Goal: Information Seeking & Learning: Learn about a topic

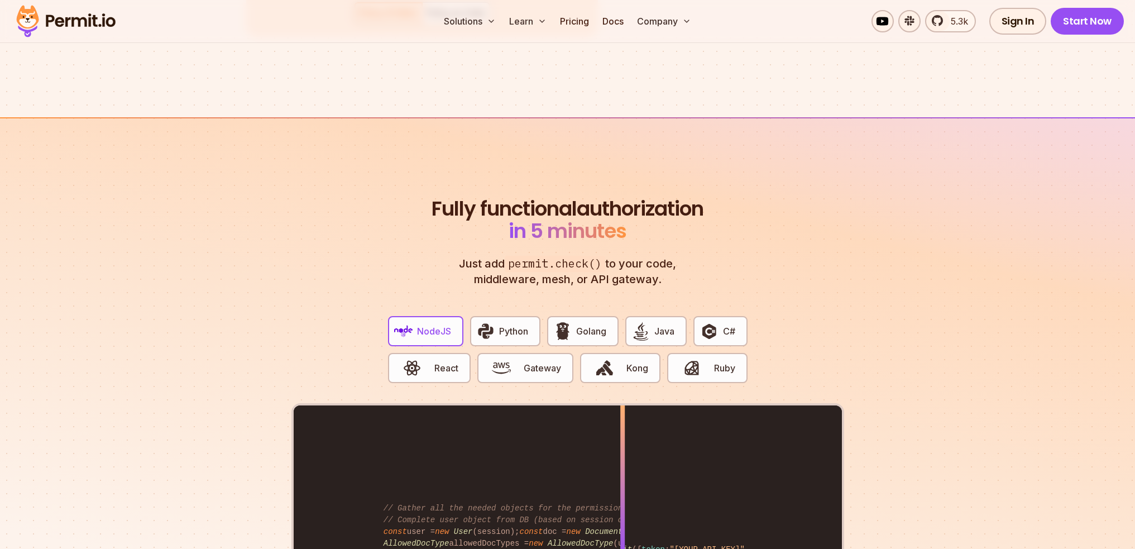
scroll to position [1675, 0]
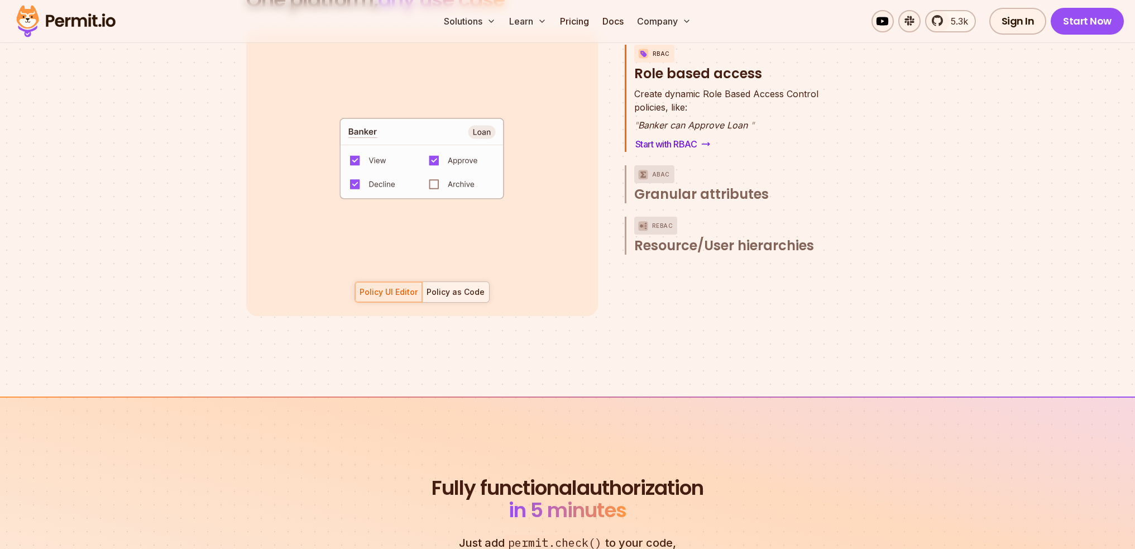
click at [452, 286] on div at bounding box center [455, 292] width 67 height 20
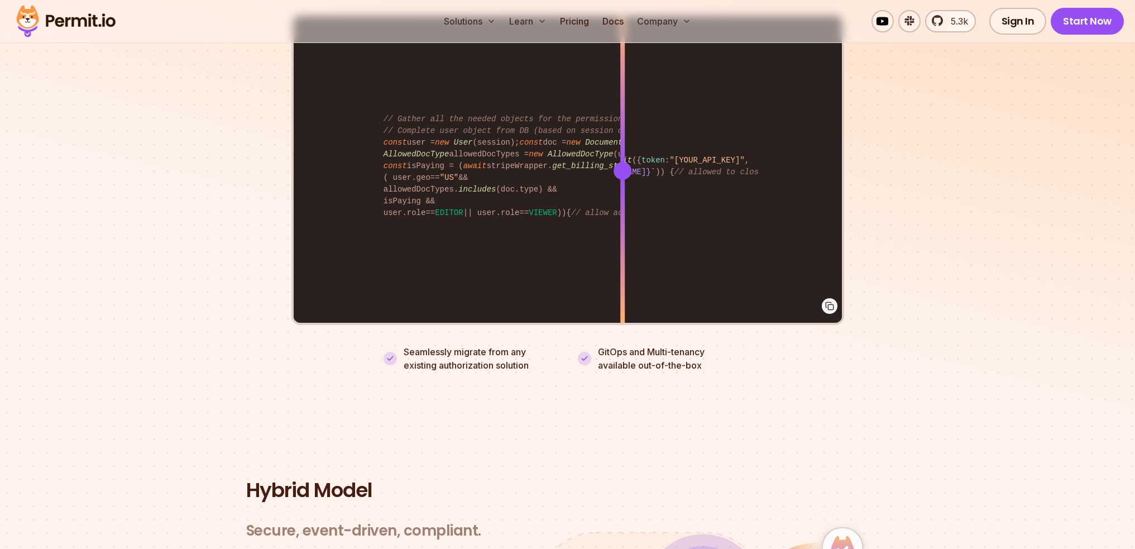
scroll to position [2233, 0]
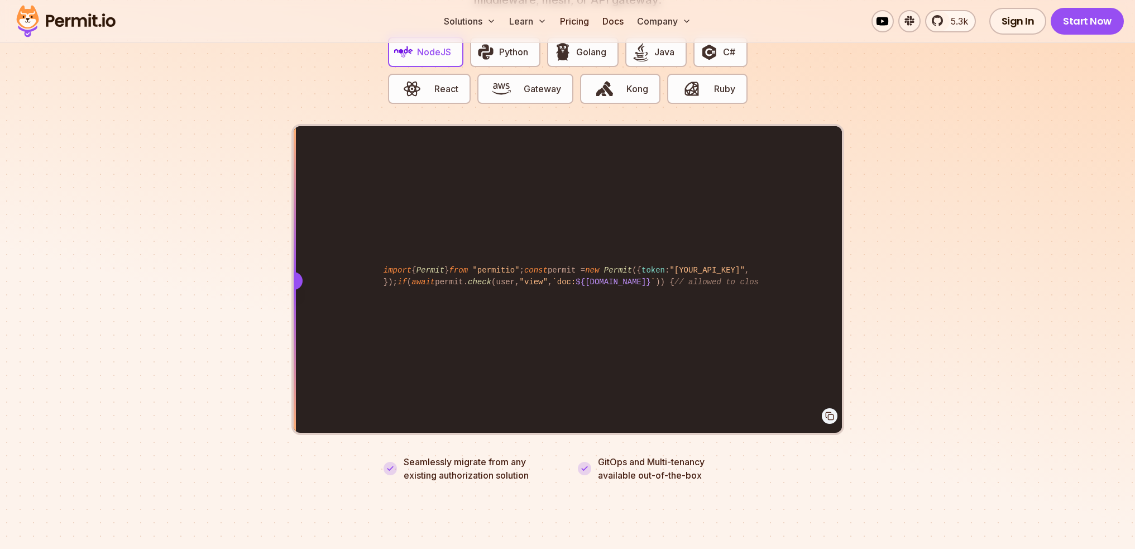
drag, startPoint x: 622, startPoint y: 265, endPoint x: 109, endPoint y: 258, distance: 512.6
click at [109, 258] on section "Fully functional authorization in 5 minutes Just add permit.check() to your cod…" at bounding box center [567, 186] width 1135 height 697
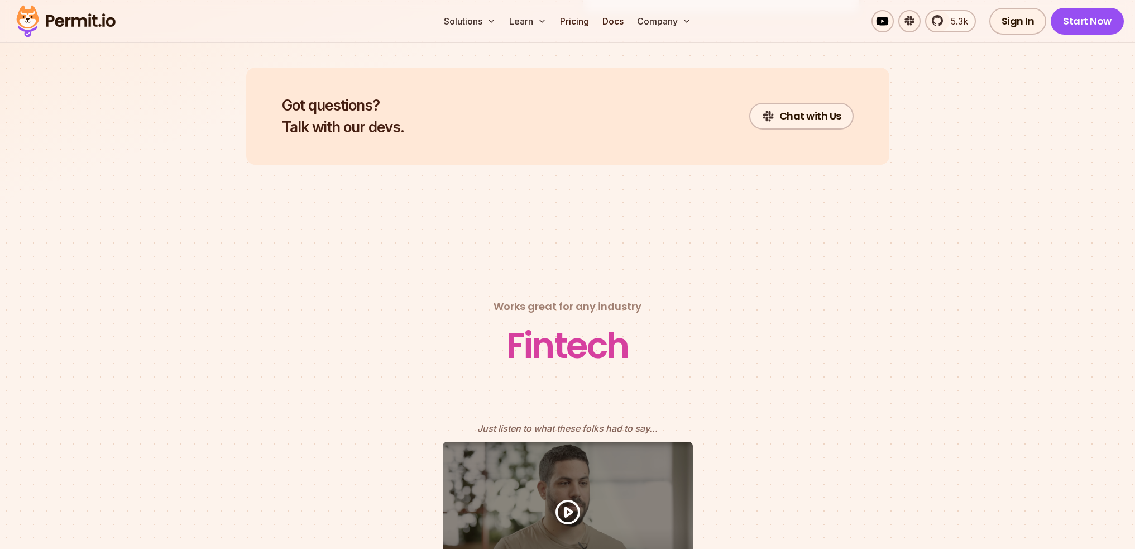
scroll to position [4924, 0]
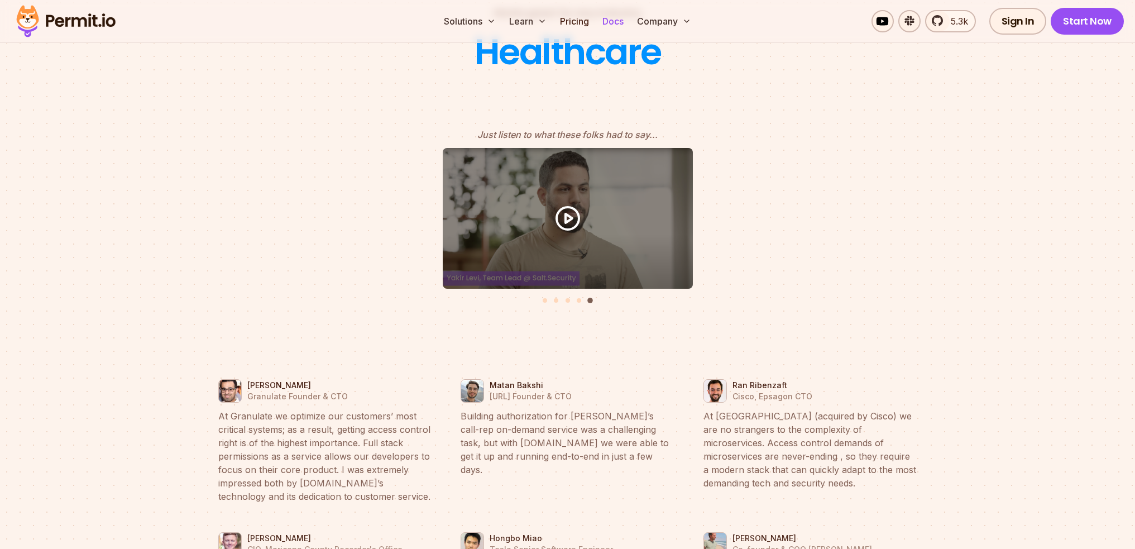
click at [620, 31] on link "Docs" at bounding box center [613, 21] width 30 height 22
